Goal: Task Accomplishment & Management: Manage account settings

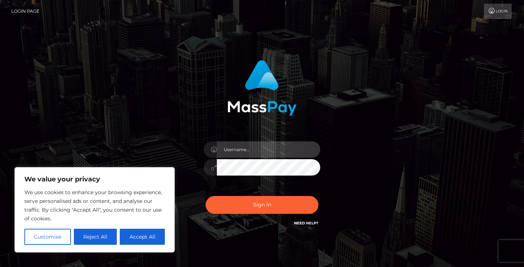
click at [229, 151] on input "text" at bounding box center [268, 149] width 103 height 16
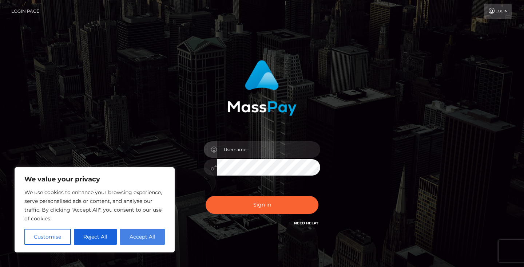
click at [150, 233] on button "Accept All" at bounding box center [142, 237] width 45 height 16
checkbox input "true"
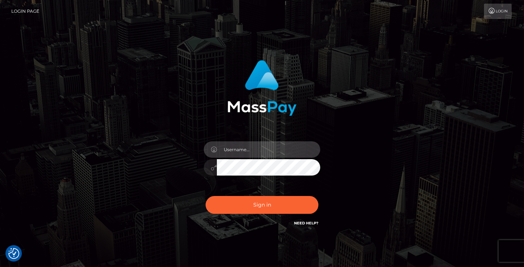
click at [266, 147] on input "text" at bounding box center [268, 149] width 103 height 16
type input "dostalovaroza967@gmail.coom"
click at [262, 205] on button "Sign in" at bounding box center [262, 205] width 113 height 18
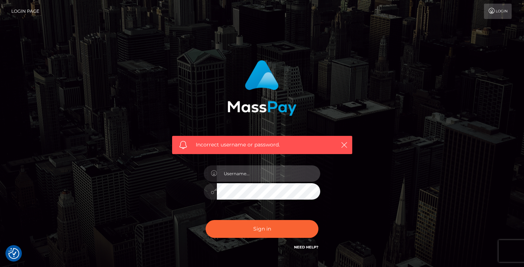
type input "dostalovaroza967@gmail.coom"
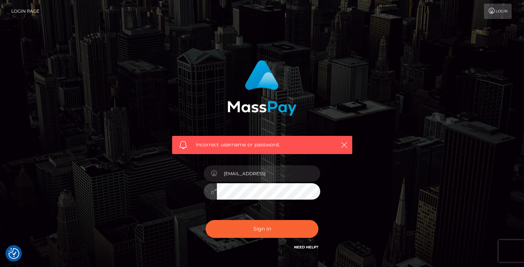
click at [219, 182] on div "dostalovaroza967@gmail.coom" at bounding box center [261, 188] width 127 height 56
click at [262, 228] on button "Sign in" at bounding box center [262, 229] width 113 height 18
click at [352, 218] on div "Incorrect username or password." at bounding box center [262, 156] width 191 height 202
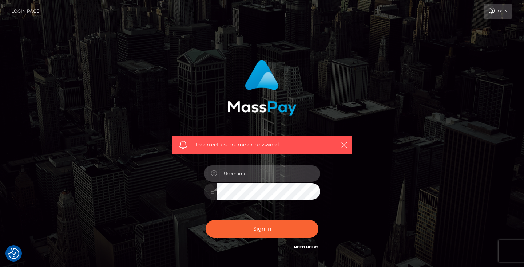
click at [311, 172] on input "text" at bounding box center [268, 173] width 103 height 16
click at [310, 178] on input "text" at bounding box center [268, 173] width 103 height 16
click at [308, 175] on input "text" at bounding box center [268, 173] width 103 height 16
type input "2007-01-27"
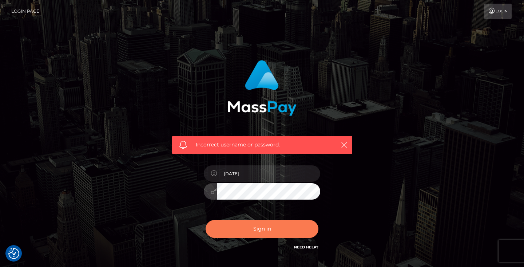
click at [275, 236] on button "Sign in" at bounding box center [262, 229] width 113 height 18
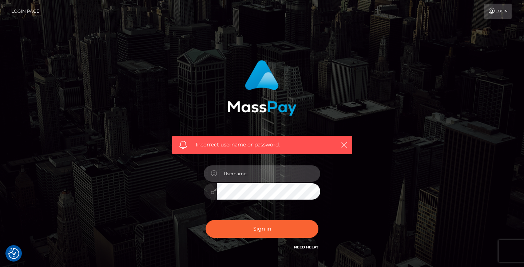
click at [306, 176] on input "text" at bounding box center [268, 173] width 103 height 16
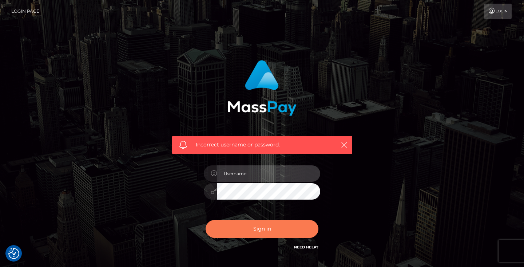
type input "ZG9zdGFsb3Zhcm96YTk2N0BnbWFpbC5jb29t"
click at [290, 226] on button "Sign in" at bounding box center [262, 229] width 113 height 18
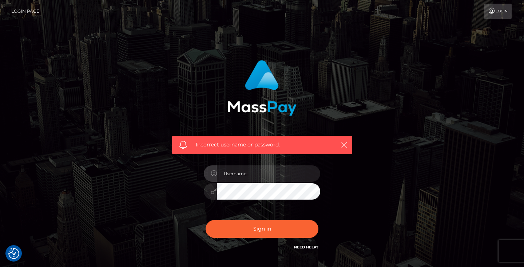
click at [305, 248] on link "Need Help?" at bounding box center [306, 247] width 24 height 5
click at [499, 12] on link "Login" at bounding box center [498, 11] width 28 height 15
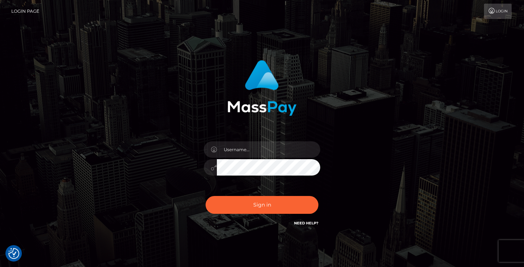
click at [457, 67] on div "Sign in" at bounding box center [262, 147] width 415 height 185
click at [492, 12] on icon at bounding box center [492, 11] width 8 height 6
checkbox input "true"
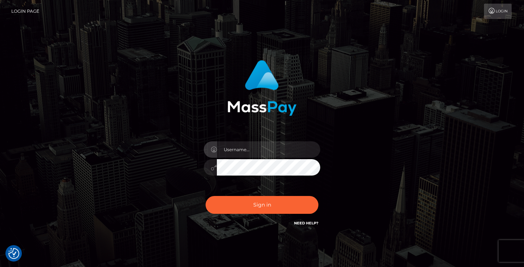
checkbox input "true"
click at [257, 139] on div at bounding box center [261, 164] width 127 height 56
click at [294, 142] on input "text" at bounding box center [268, 149] width 103 height 16
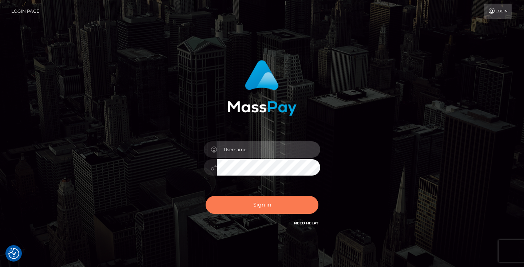
type input "dostalovaroza967@gmail.coom"
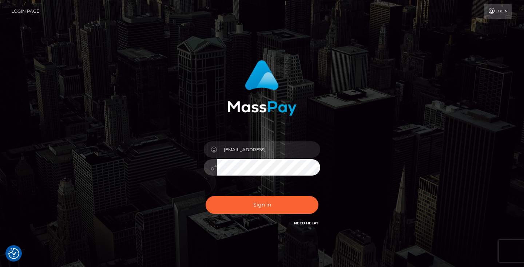
click at [262, 205] on button "Sign in" at bounding box center [262, 205] width 113 height 18
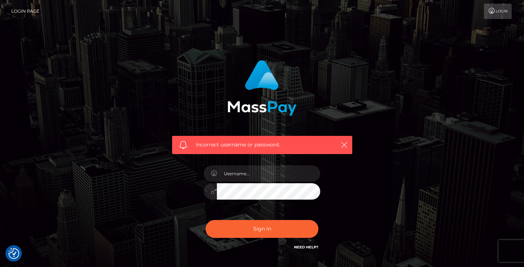
checkbox input "true"
click at [326, 180] on div "Incorrect username or password." at bounding box center [262, 156] width 191 height 202
